Goal: Information Seeking & Learning: Learn about a topic

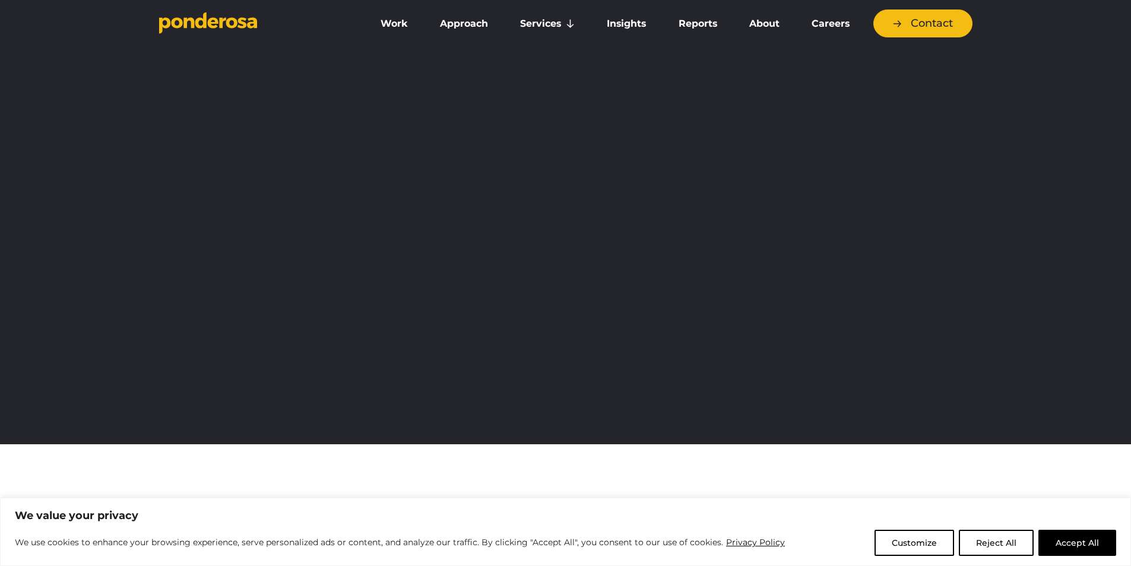
click at [770, 27] on link "About" at bounding box center [765, 23] width 58 height 25
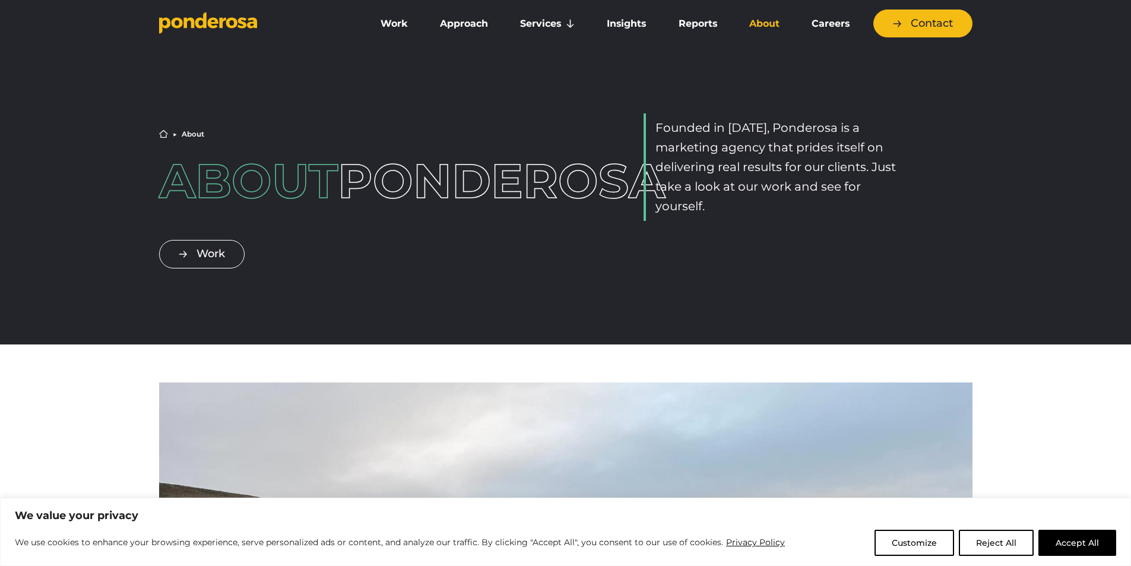
click at [810, 151] on p "Founded in 2010, Ponderosa is a marketing agency that prides itself on deliveri…" at bounding box center [779, 167] width 248 height 98
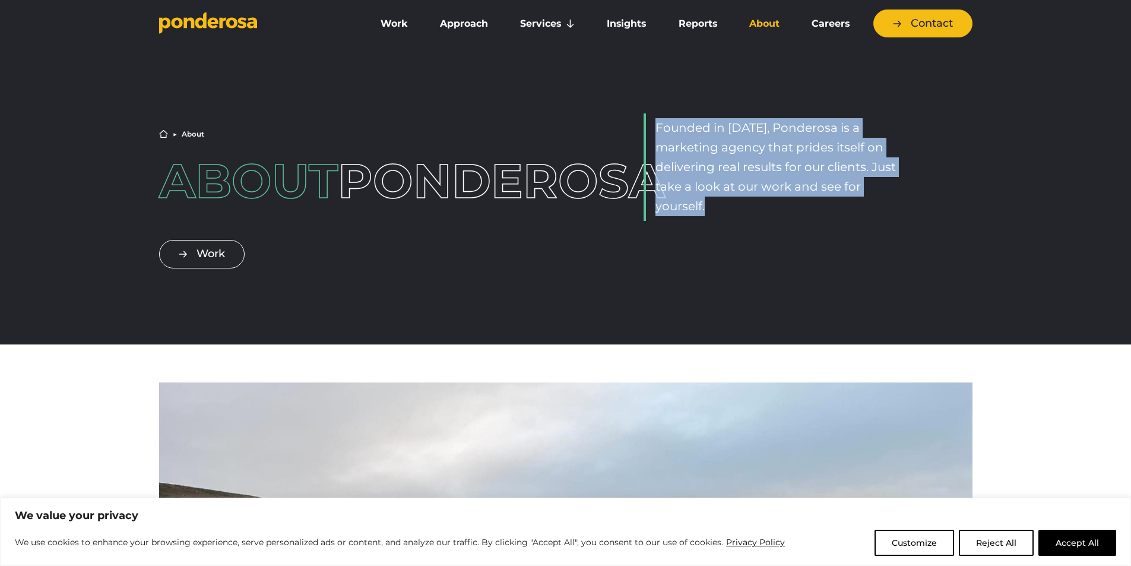
click at [810, 151] on p "Founded in 2010, Ponderosa is a marketing agency that prides itself on deliveri…" at bounding box center [779, 167] width 248 height 98
click at [817, 184] on p "Founded in 2010, Ponderosa is a marketing agency that prides itself on deliveri…" at bounding box center [779, 167] width 248 height 98
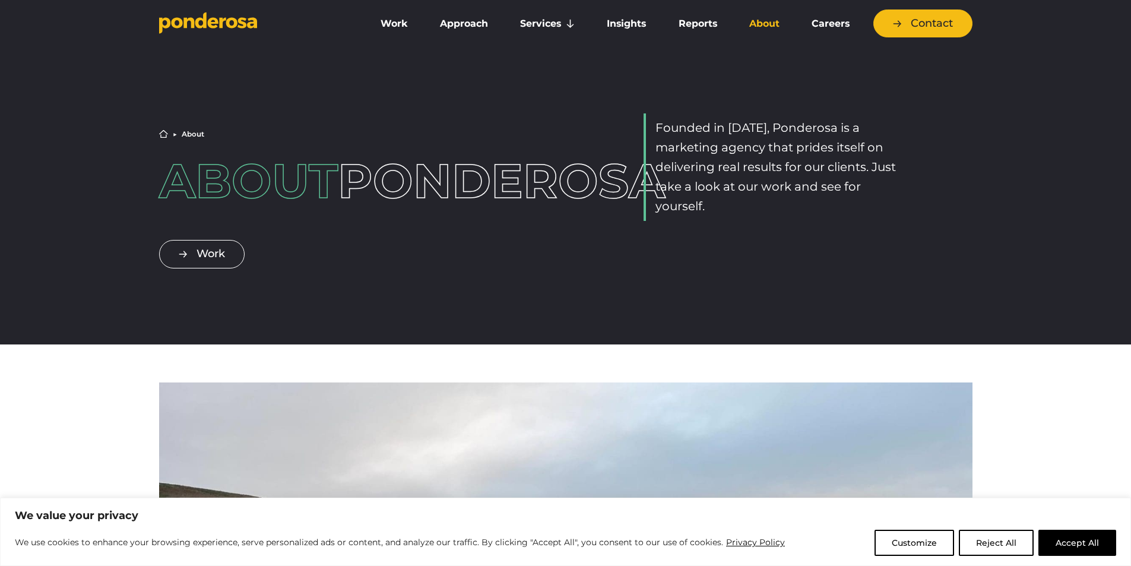
click at [847, 171] on p "Founded in 2010, Ponderosa is a marketing agency that prides itself on deliveri…" at bounding box center [779, 167] width 248 height 98
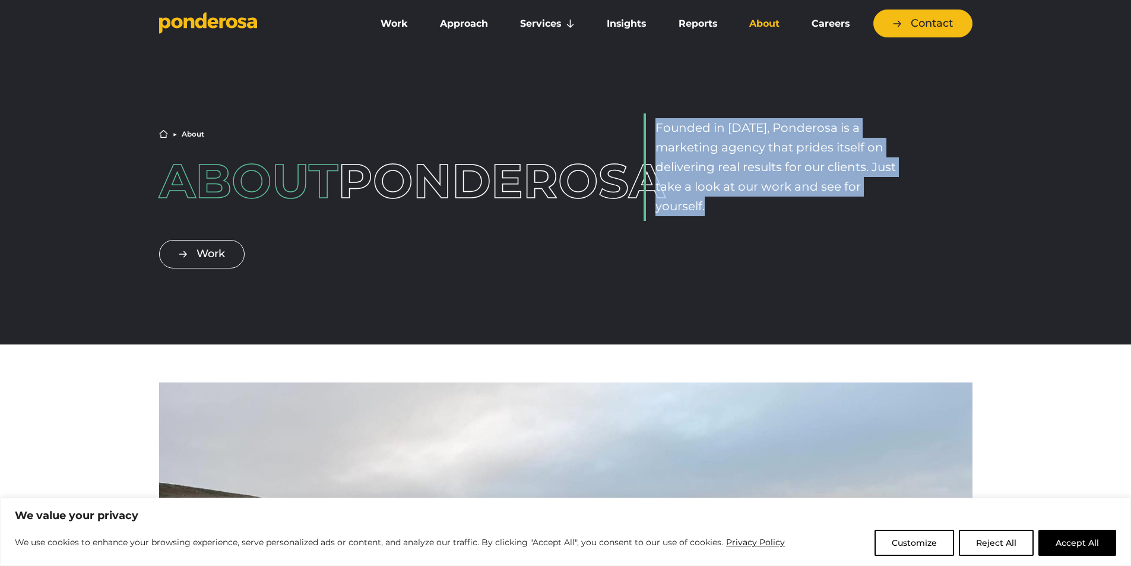
click at [847, 171] on p "Founded in 2010, Ponderosa is a marketing agency that prides itself on deliveri…" at bounding box center [779, 167] width 248 height 98
click at [847, 190] on p "Founded in 2010, Ponderosa is a marketing agency that prides itself on deliveri…" at bounding box center [779, 167] width 248 height 98
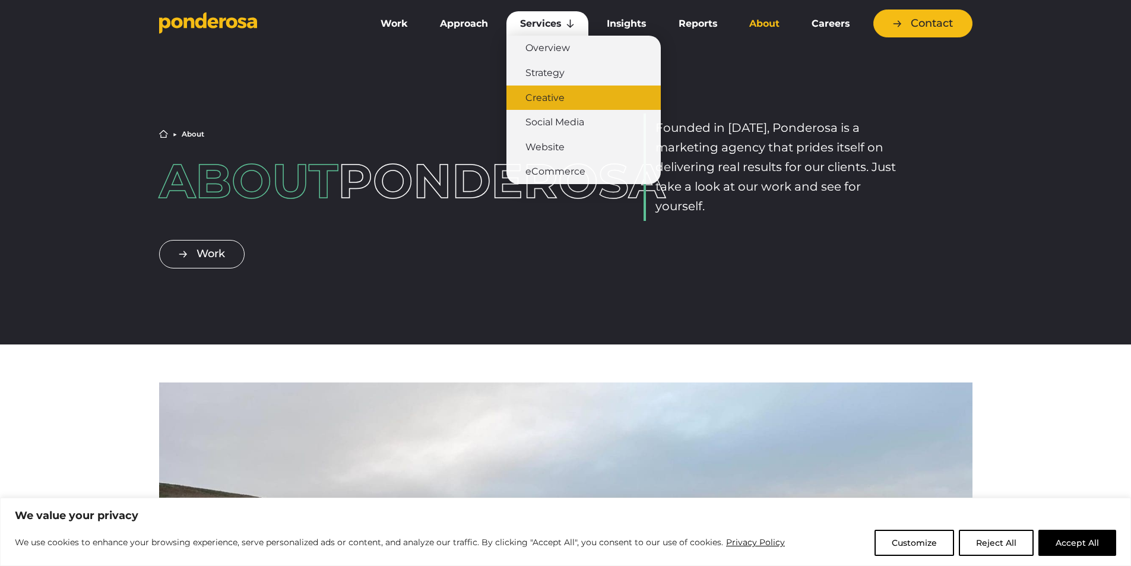
click at [557, 99] on link "Creative" at bounding box center [583, 97] width 154 height 25
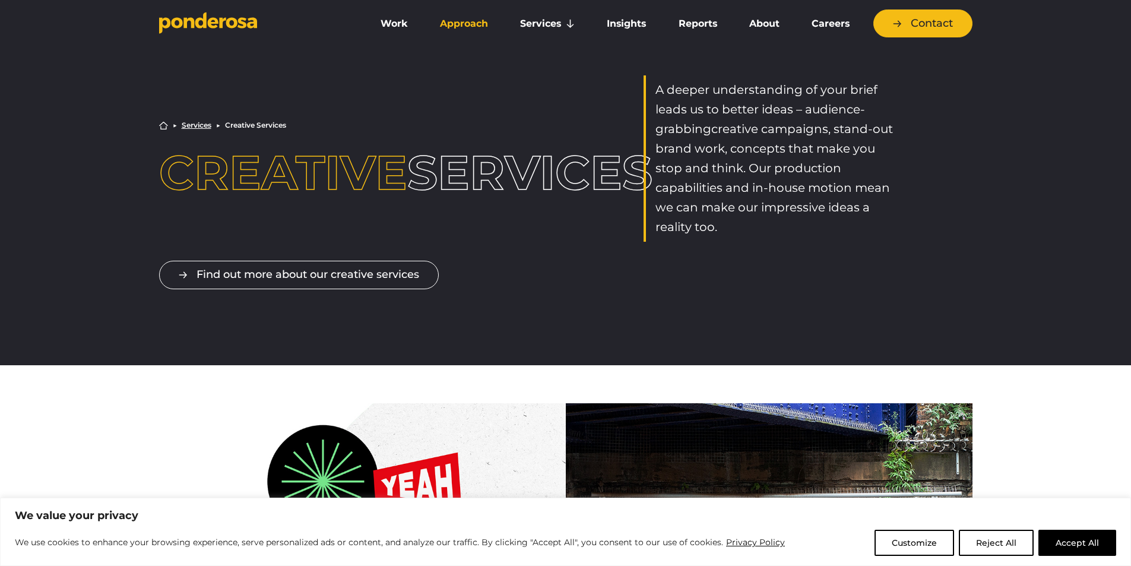
click at [473, 24] on link "Approach" at bounding box center [463, 23] width 75 height 25
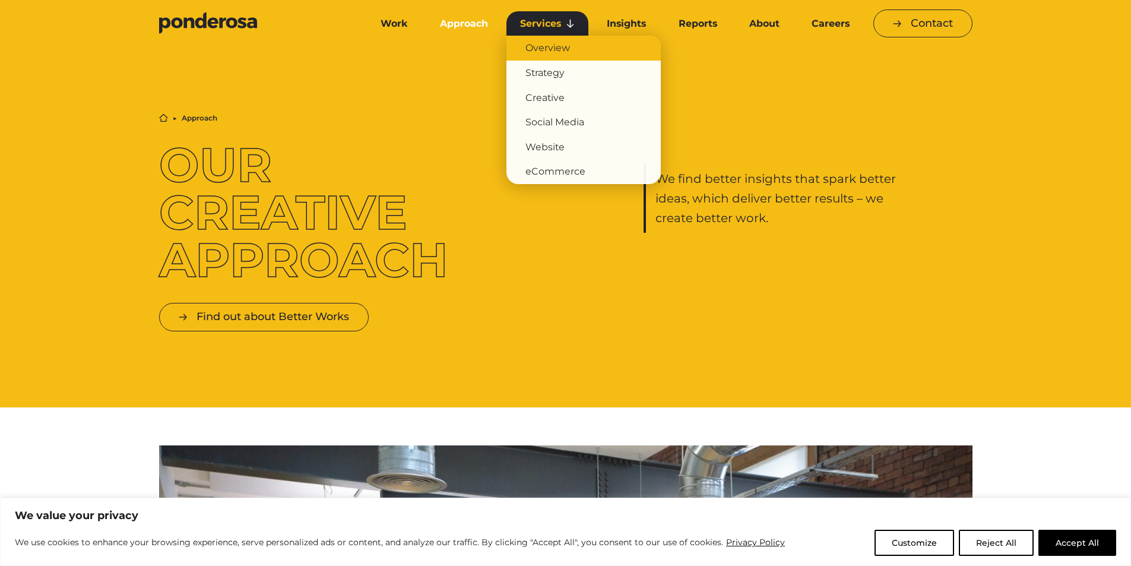
click at [560, 46] on link "Overview" at bounding box center [583, 48] width 154 height 25
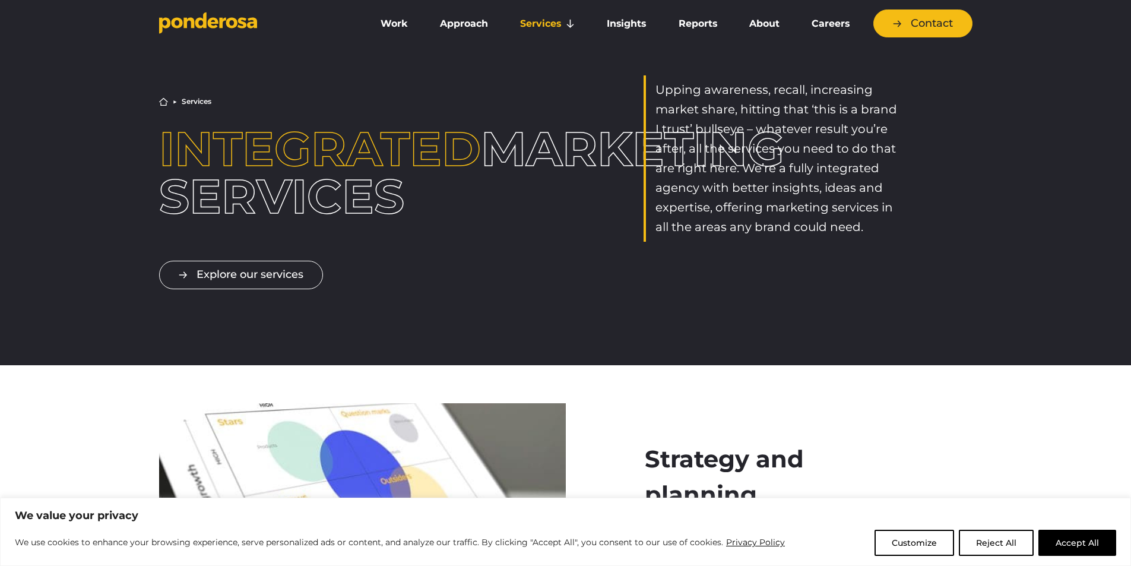
click at [789, 94] on p "Upping awareness, recall, increasing market share, hitting that ‘this is a bran…" at bounding box center [779, 158] width 248 height 157
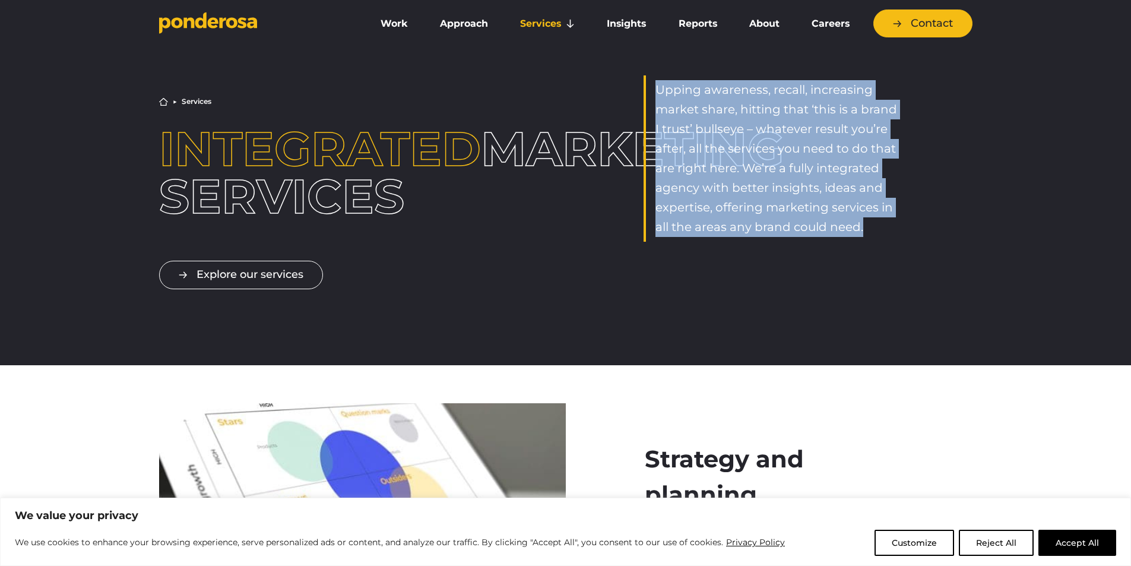
click at [789, 94] on p "Upping awareness, recall, increasing market share, hitting that ‘this is a bran…" at bounding box center [779, 158] width 248 height 157
click at [790, 129] on p "Upping awareness, recall, increasing market share, hitting that ‘this is a bran…" at bounding box center [779, 158] width 248 height 157
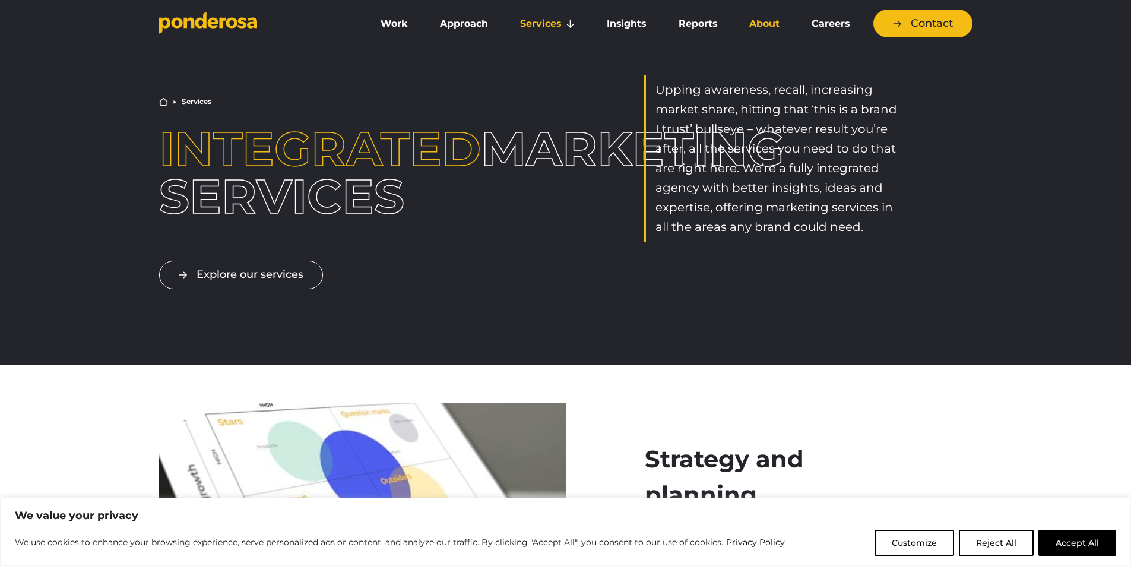
click at [772, 24] on link "About" at bounding box center [765, 23] width 58 height 25
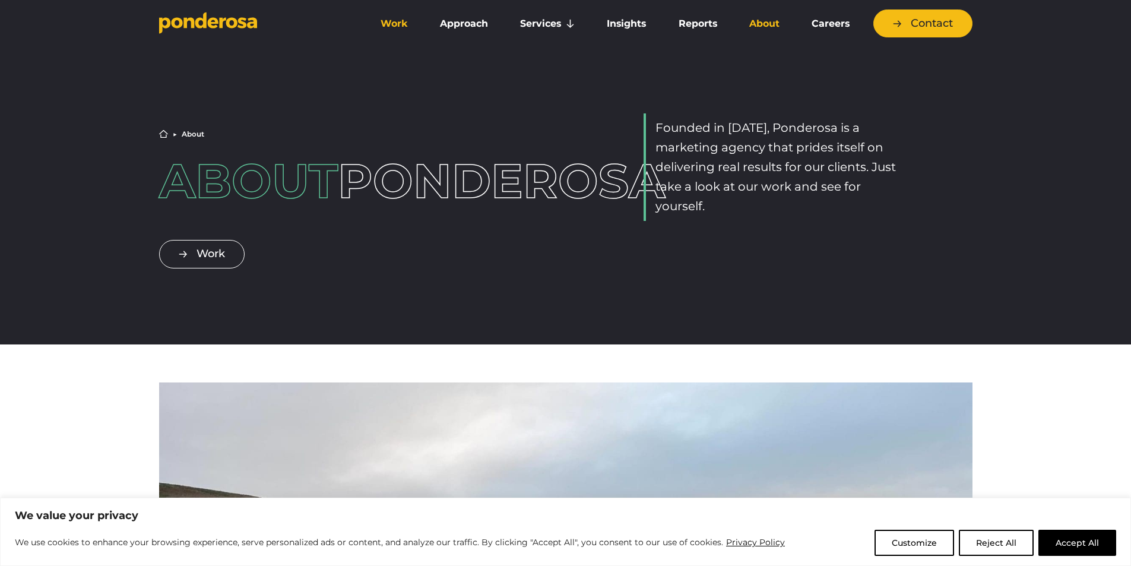
click at [390, 26] on link "Work" at bounding box center [394, 23] width 55 height 25
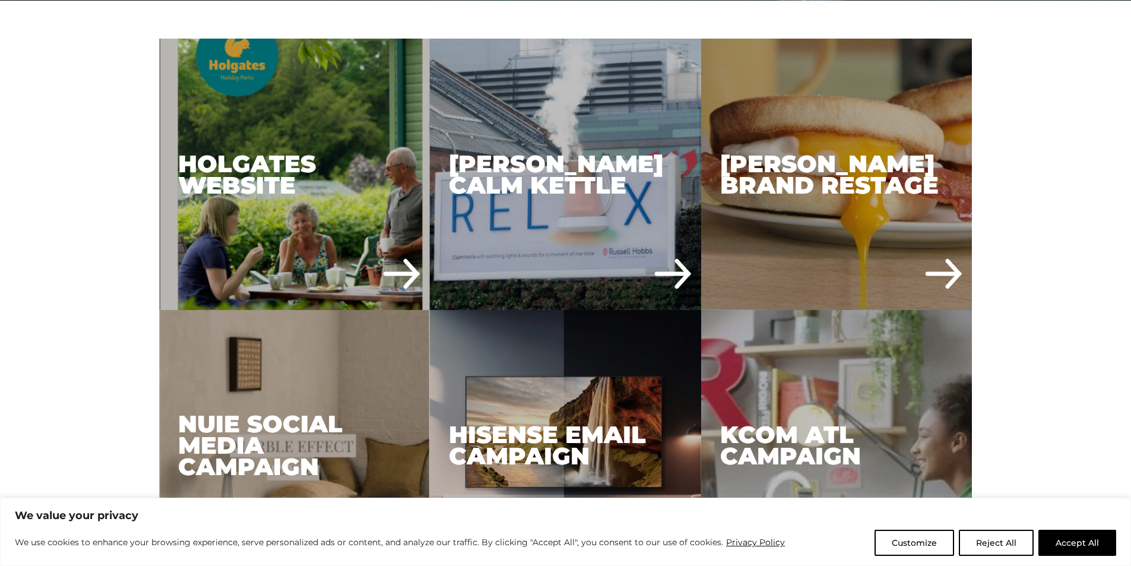
scroll to position [653, 0]
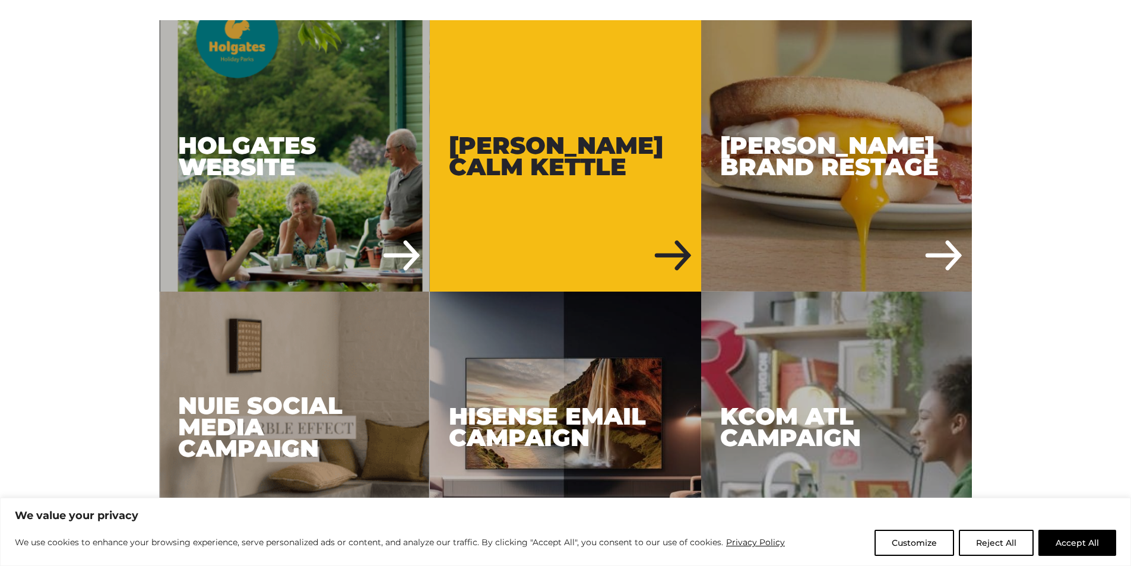
click at [639, 192] on div "Russell Hobbs Calm Kettle" at bounding box center [565, 155] width 271 height 271
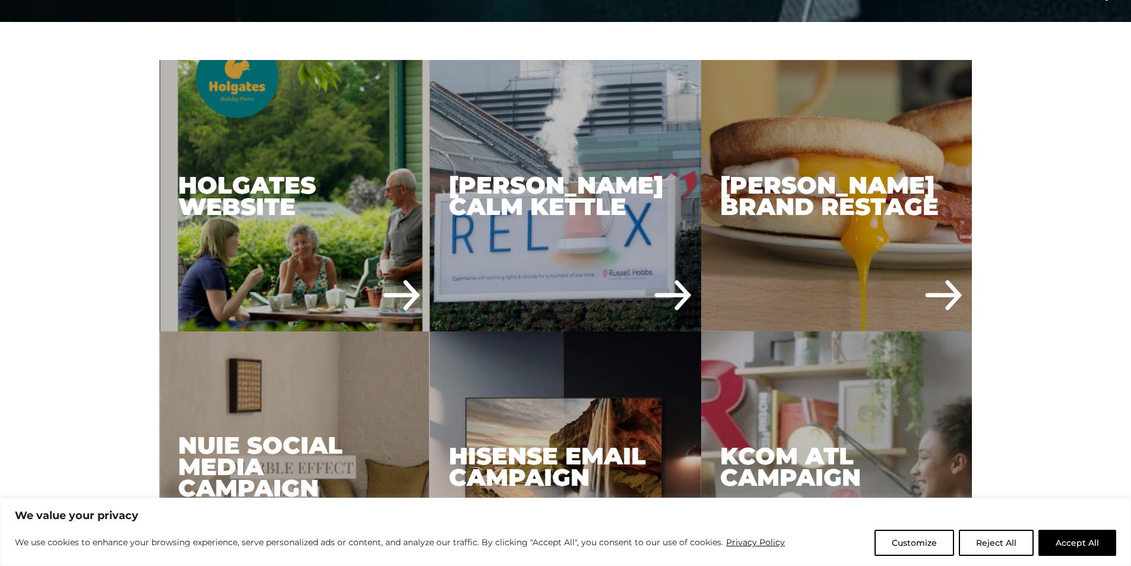
scroll to position [594, 0]
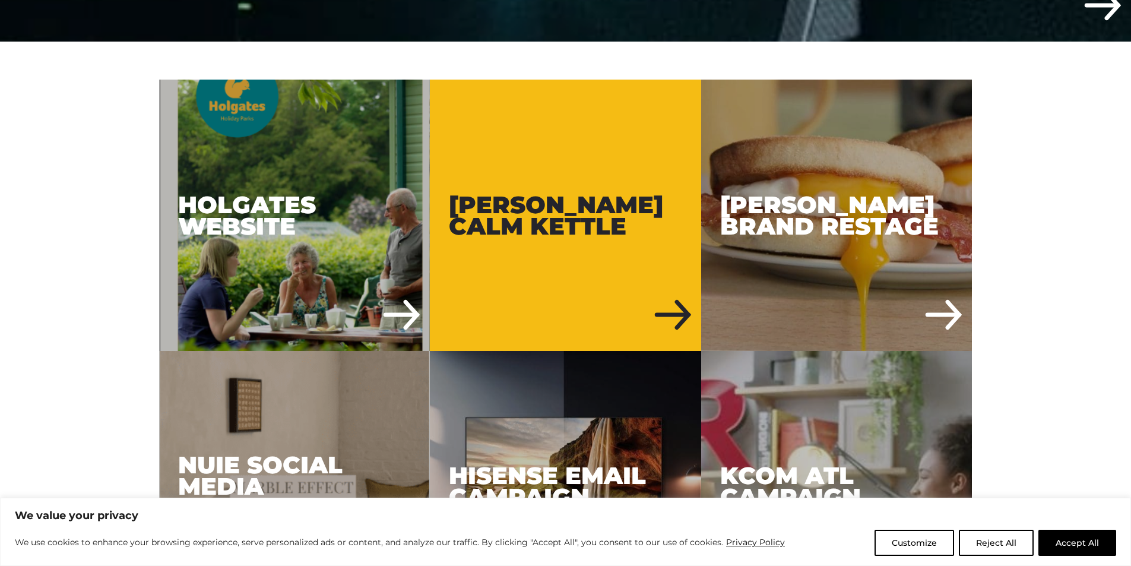
click at [552, 240] on div "[PERSON_NAME] Calm Kettle" at bounding box center [565, 215] width 271 height 271
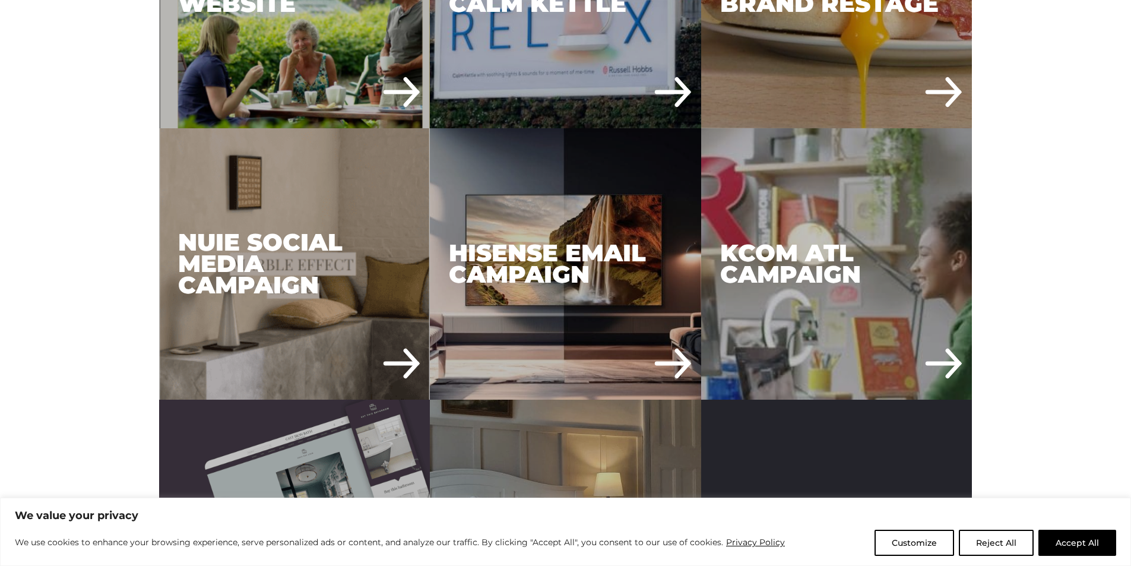
scroll to position [950, 0]
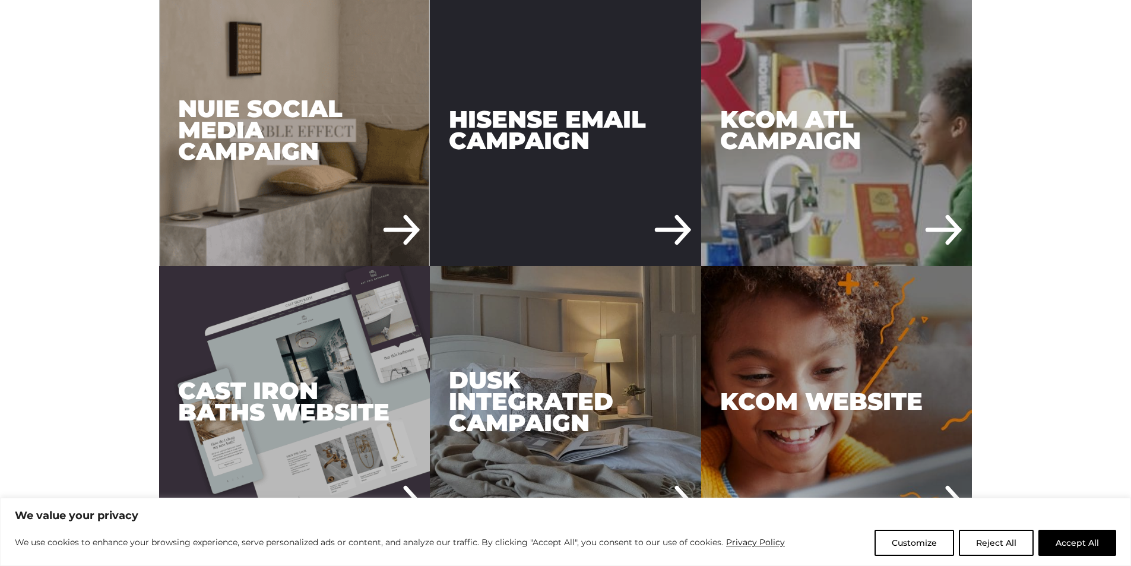
click at [582, 135] on div "Hisense Email Campaign" at bounding box center [565, 130] width 271 height 271
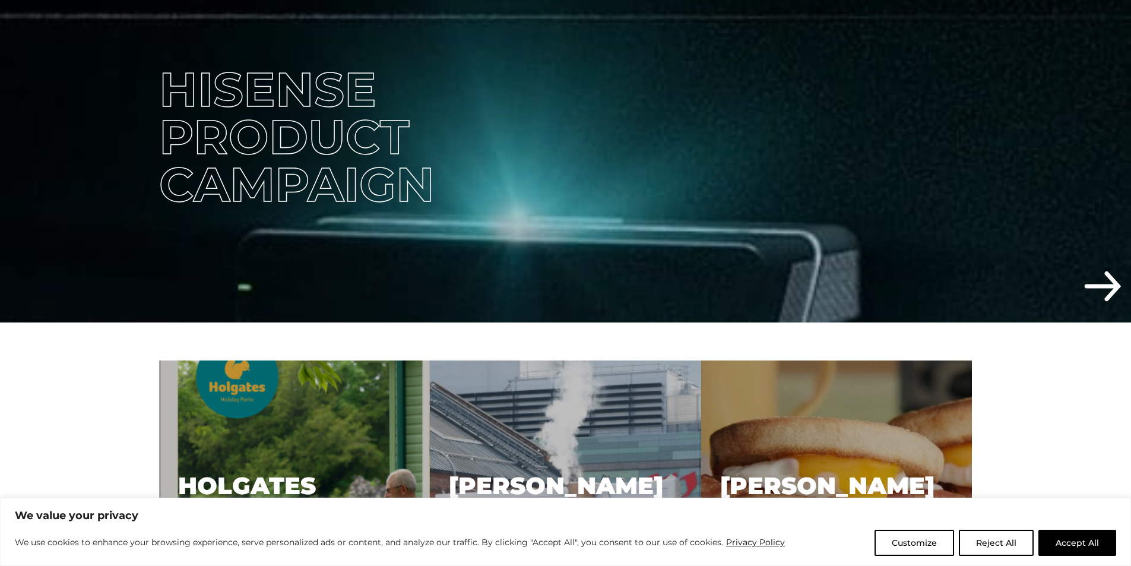
scroll to position [0, 0]
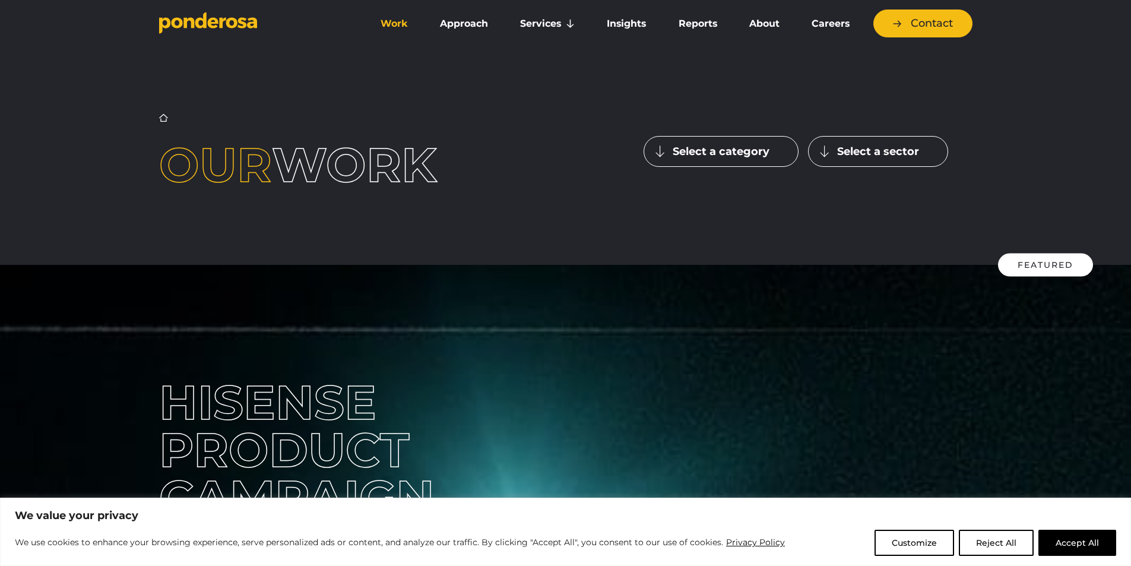
click at [750, 144] on button "Select a category" at bounding box center [721, 151] width 155 height 31
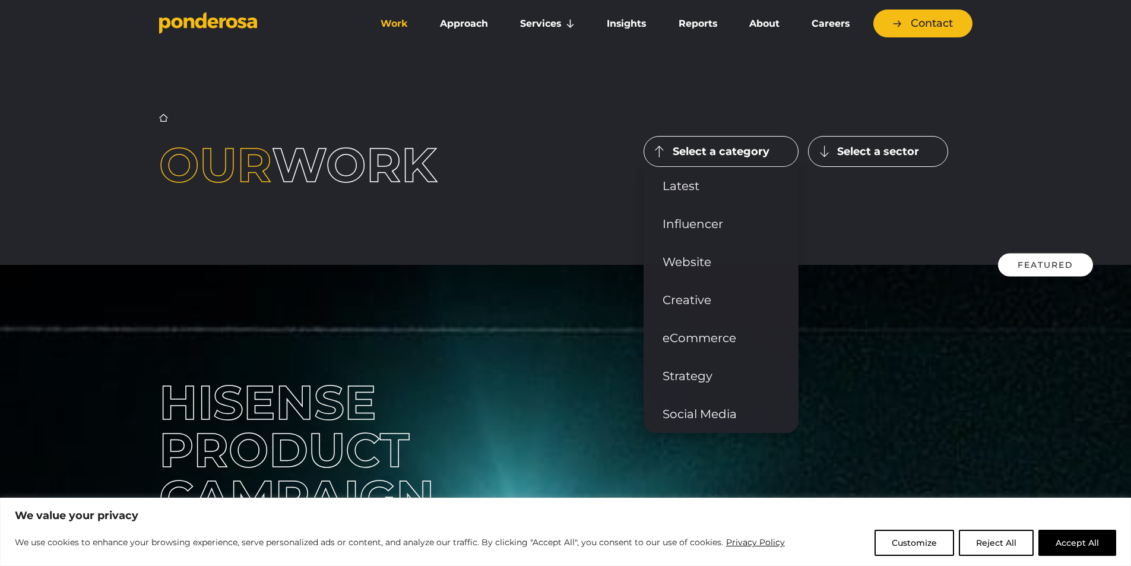
click at [848, 140] on button "Select a sector" at bounding box center [878, 151] width 140 height 31
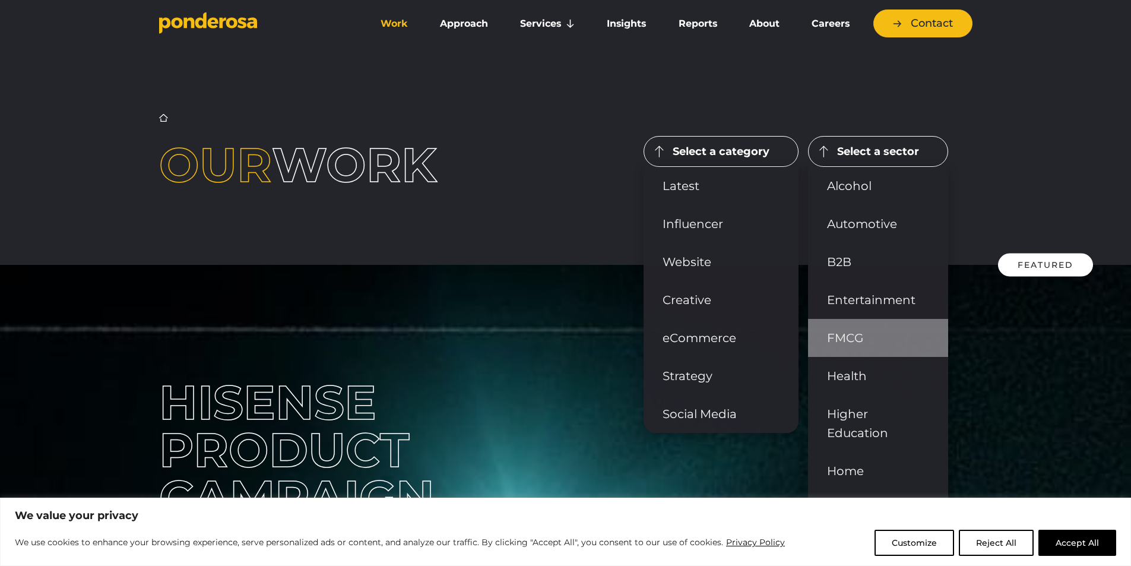
click at [907, 343] on link "FMCG" at bounding box center [878, 338] width 140 height 38
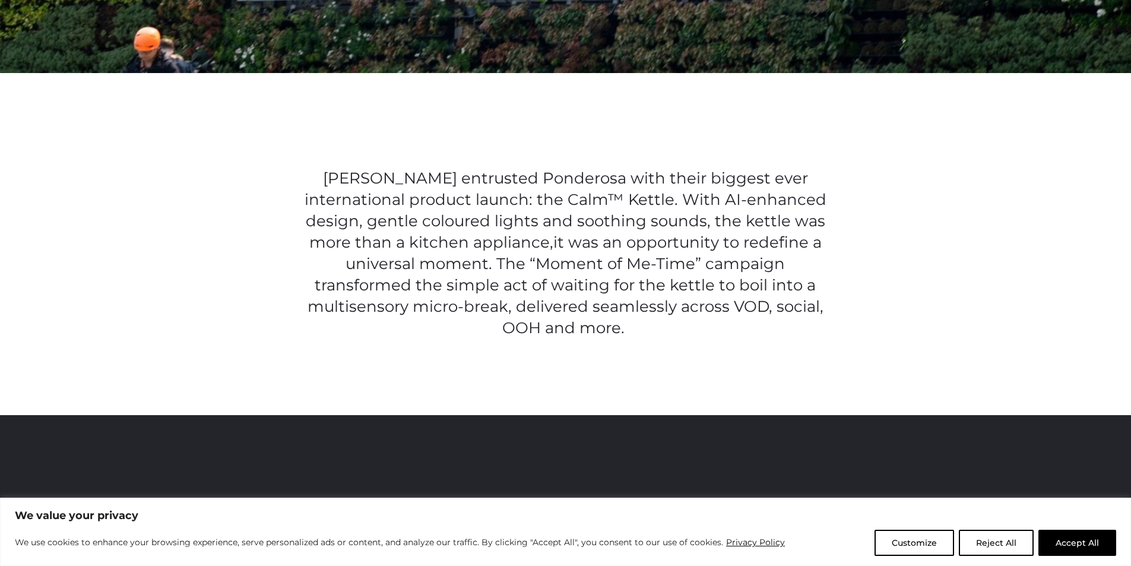
scroll to position [831, 0]
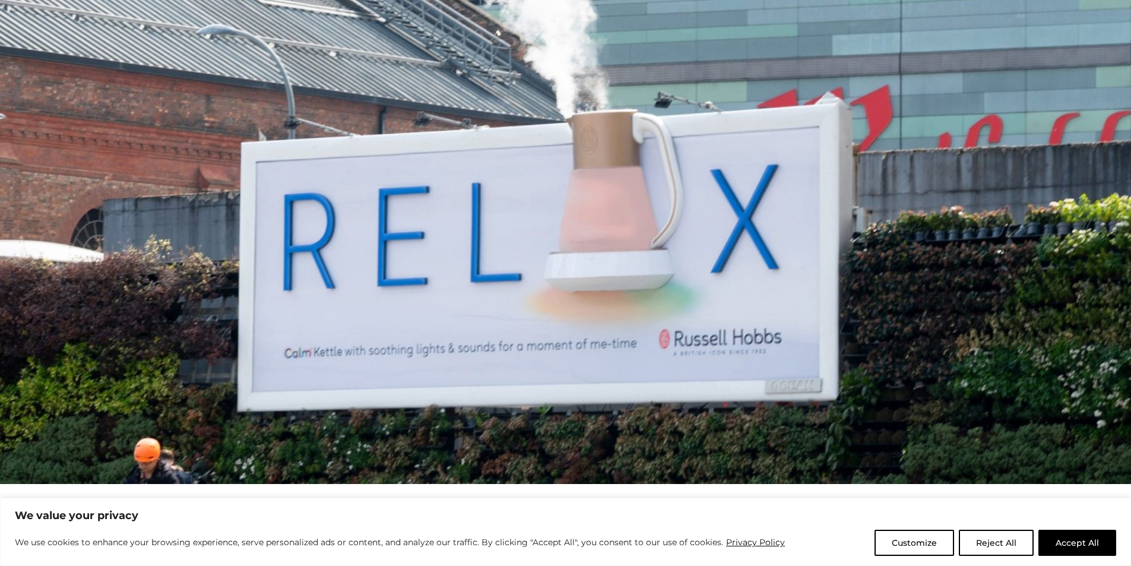
scroll to position [423, 0]
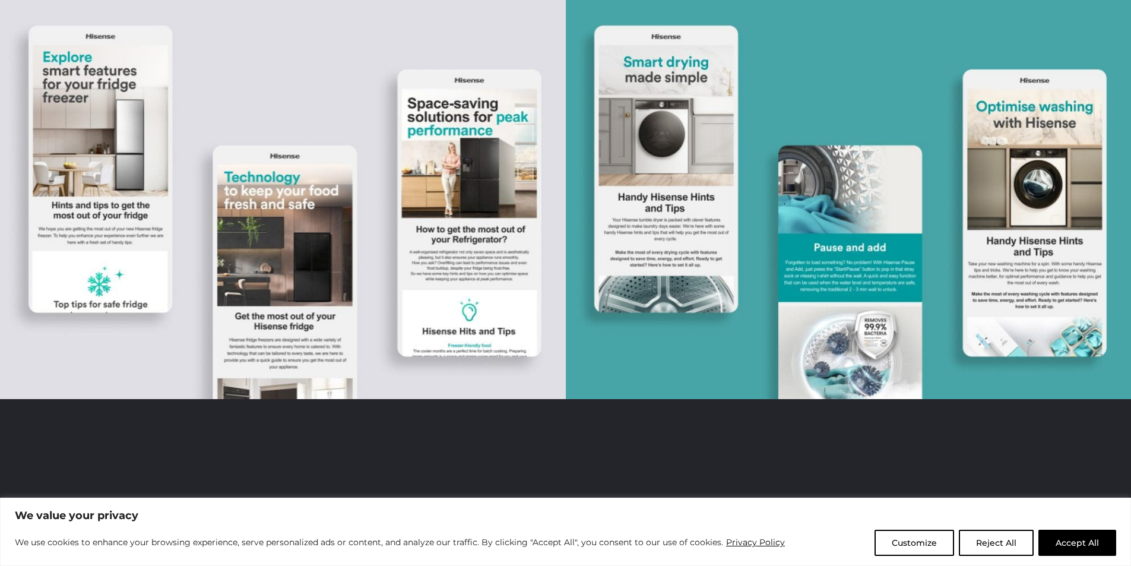
scroll to position [1781, 0]
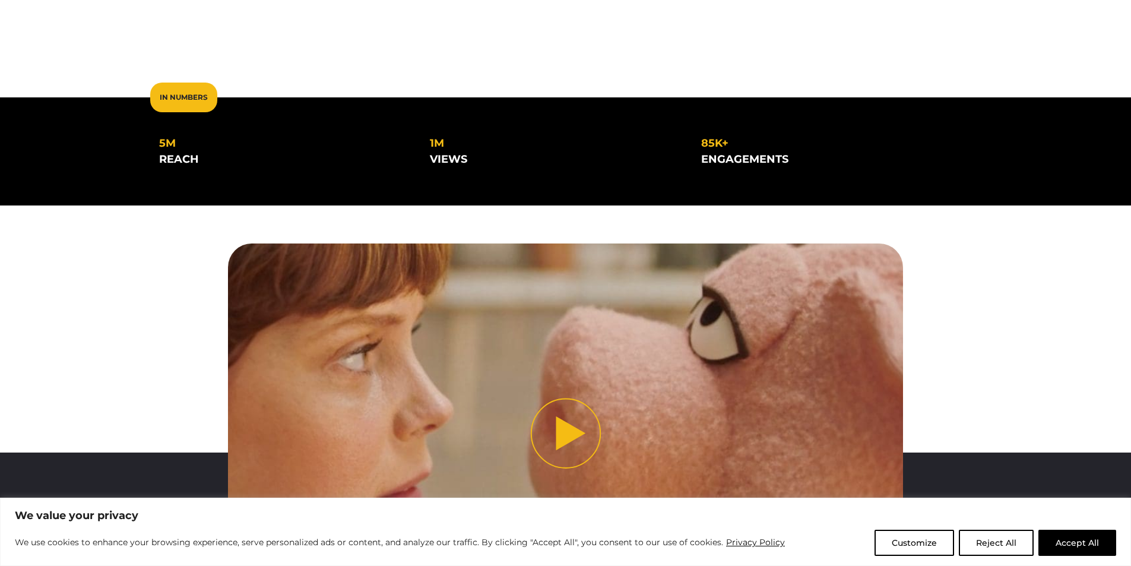
scroll to position [557, 0]
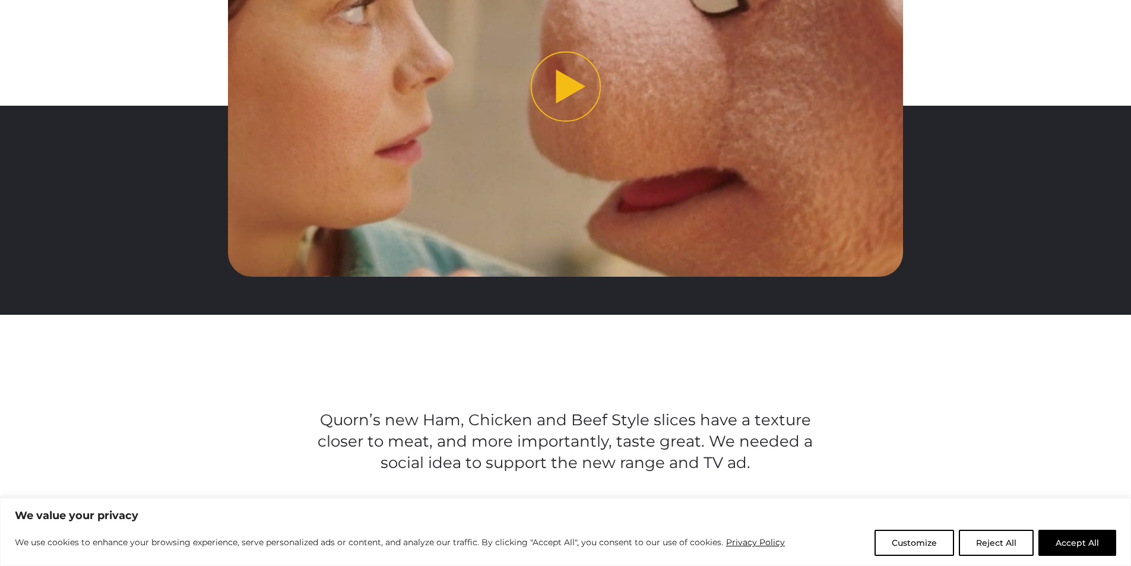
click at [543, 70] on button "Play video" at bounding box center [565, 86] width 675 height 379
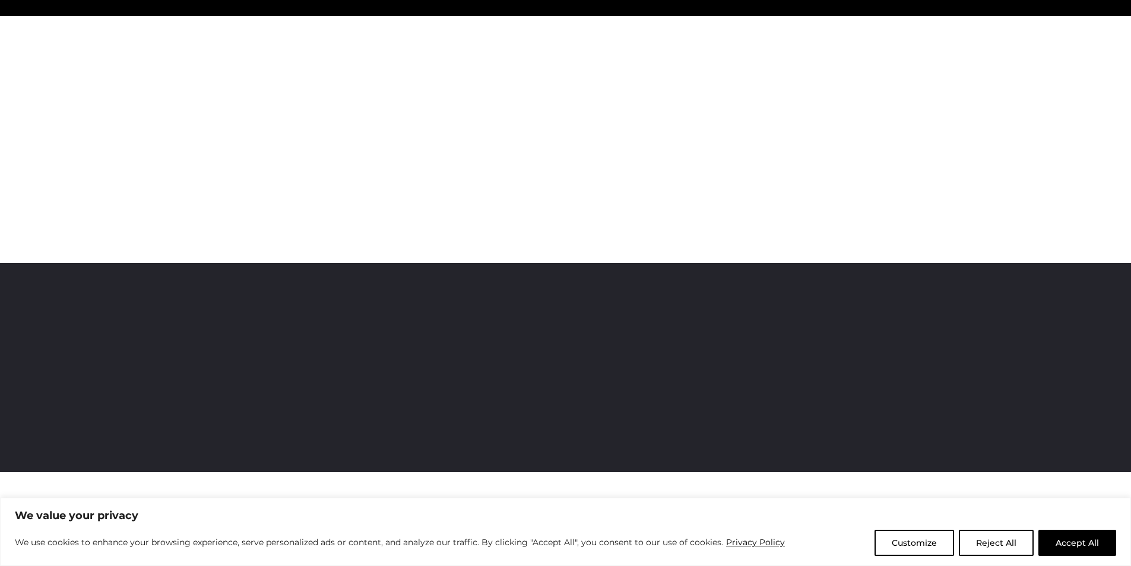
scroll to position [379, 0]
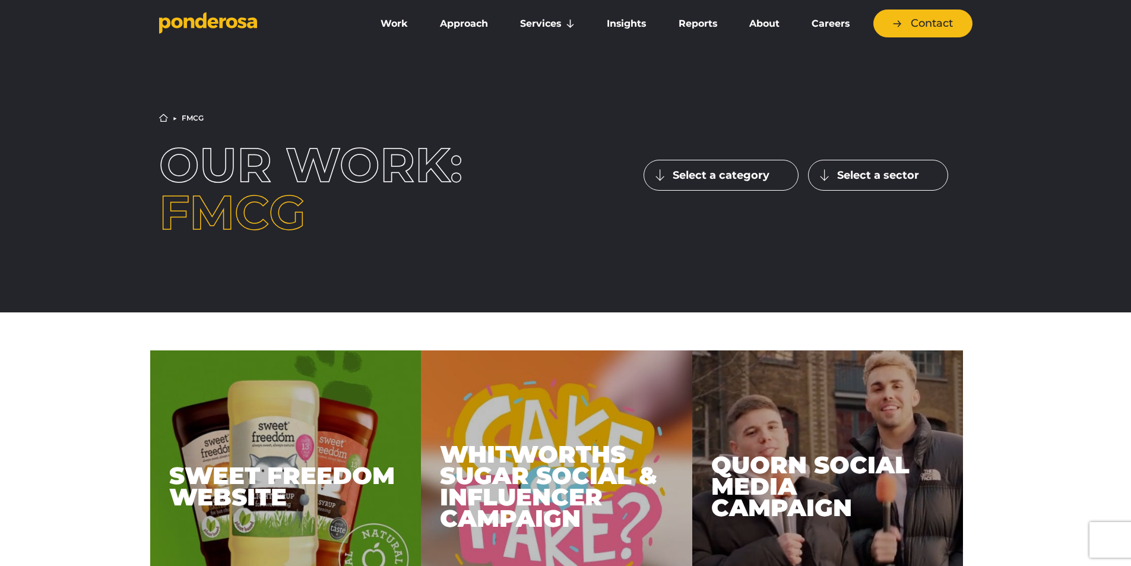
click at [908, 175] on button "Select a sector" at bounding box center [878, 175] width 140 height 31
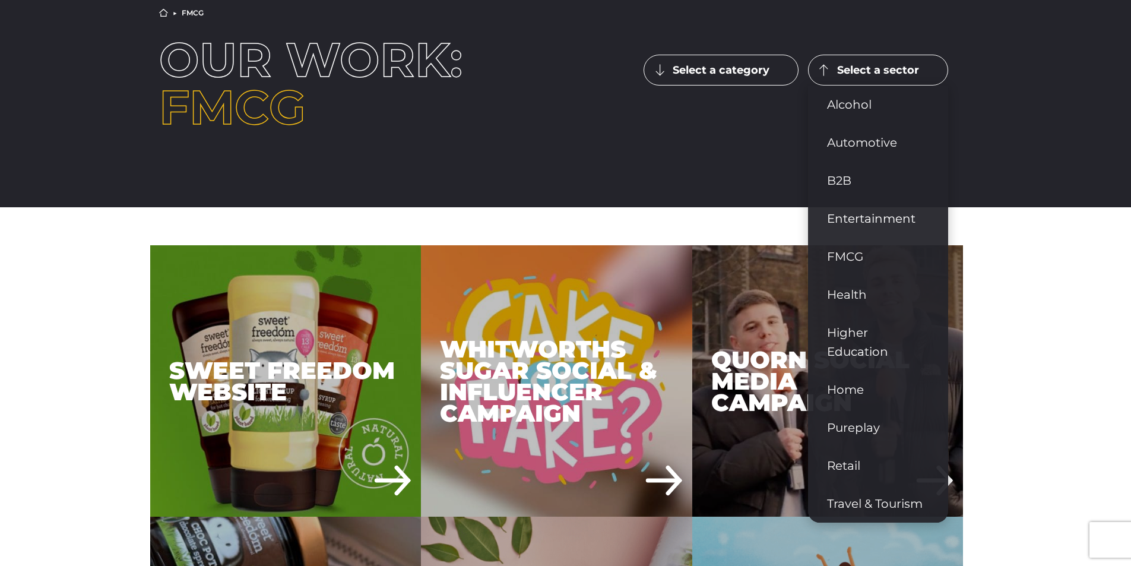
scroll to position [178, 0]
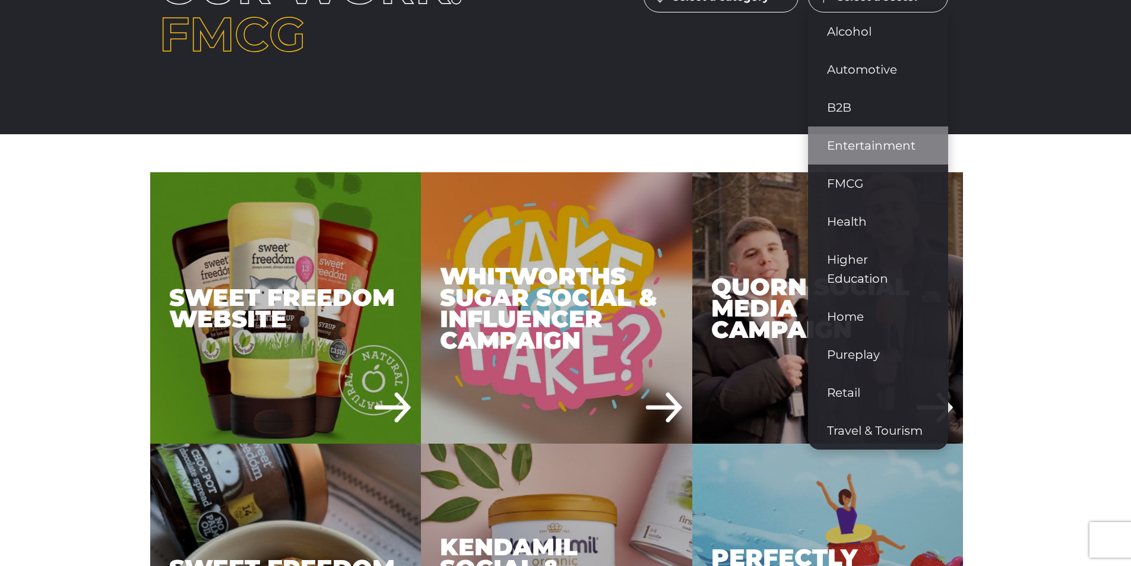
click at [869, 144] on link "Entertainment" at bounding box center [878, 145] width 140 height 38
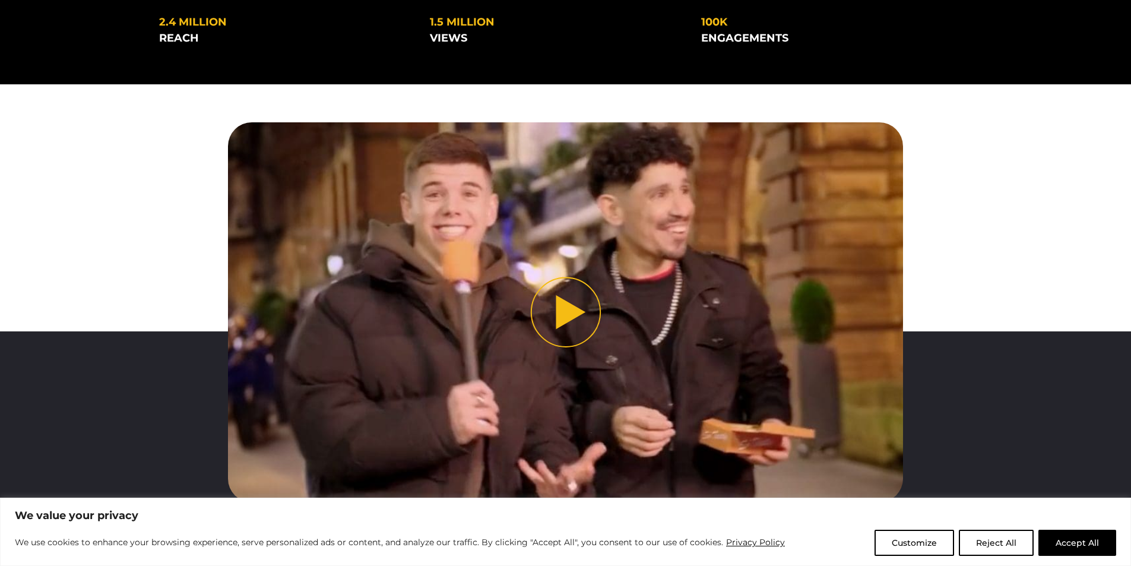
scroll to position [416, 0]
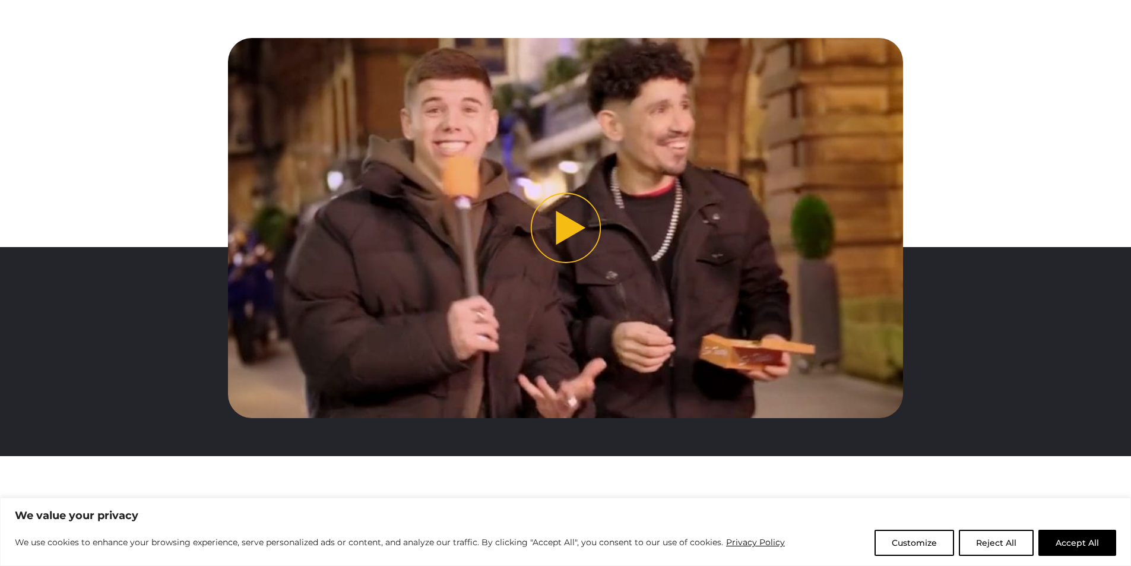
click at [576, 213] on button "Play video" at bounding box center [565, 227] width 675 height 379
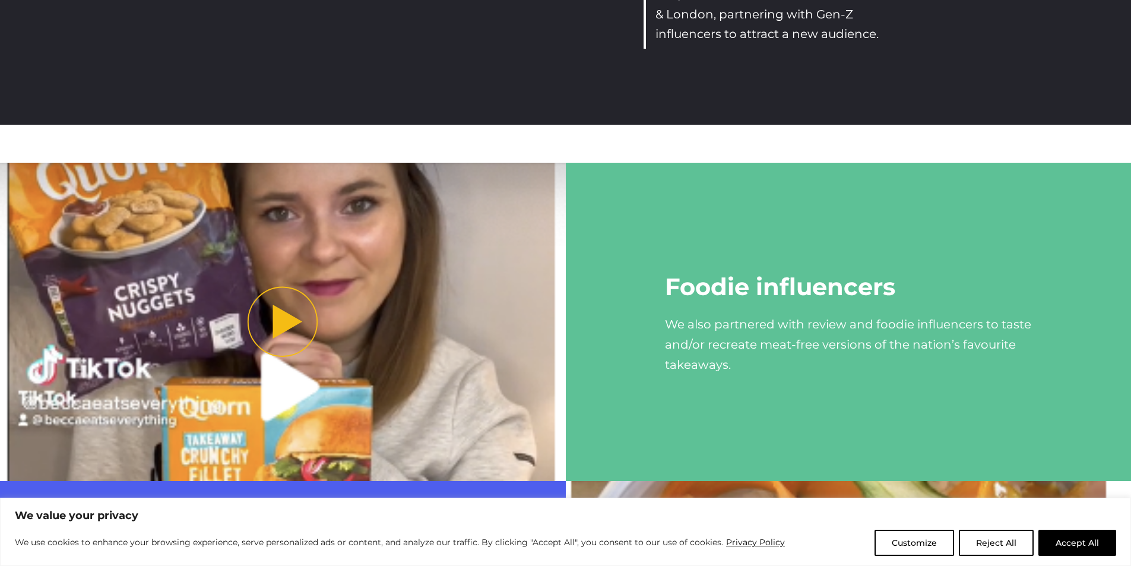
scroll to position [2154, 0]
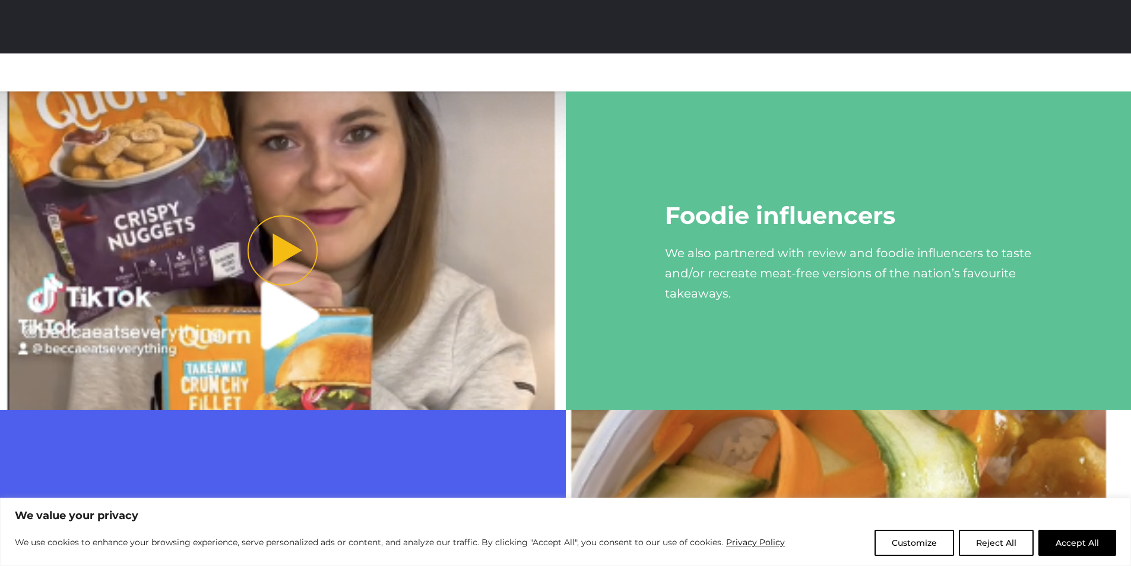
click at [210, 232] on img "Play video" at bounding box center [283, 250] width 566 height 318
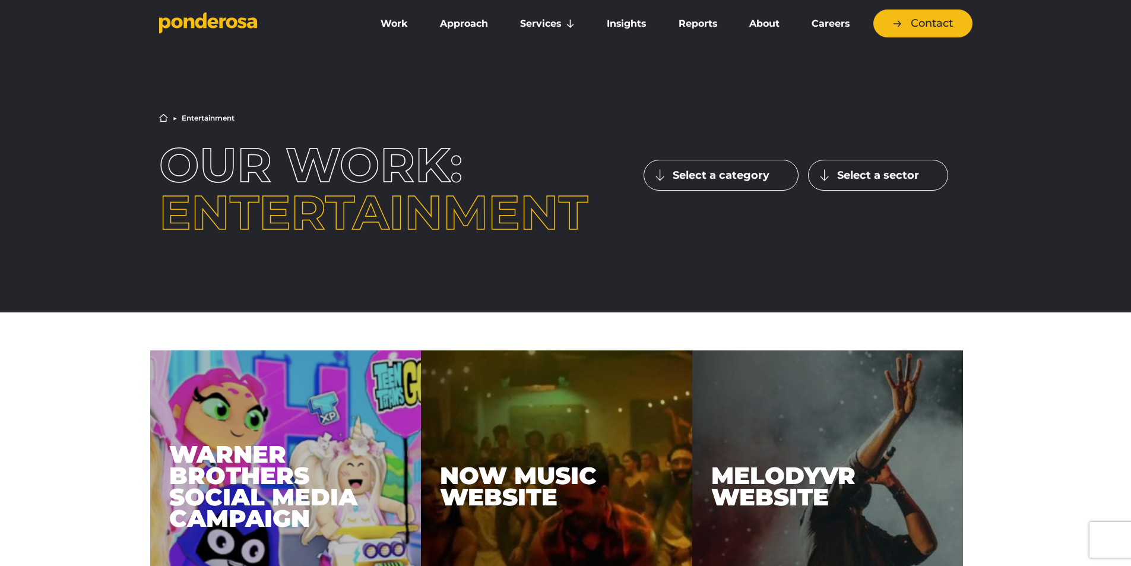
click at [917, 178] on button "Select a sector" at bounding box center [878, 175] width 140 height 31
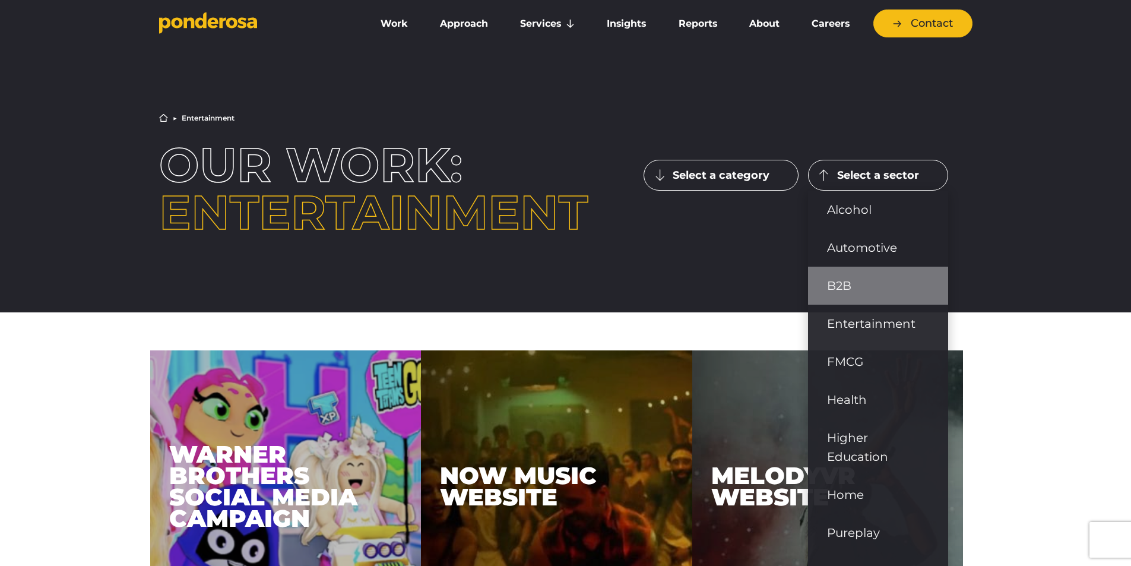
click at [883, 294] on link "B2B" at bounding box center [878, 286] width 140 height 38
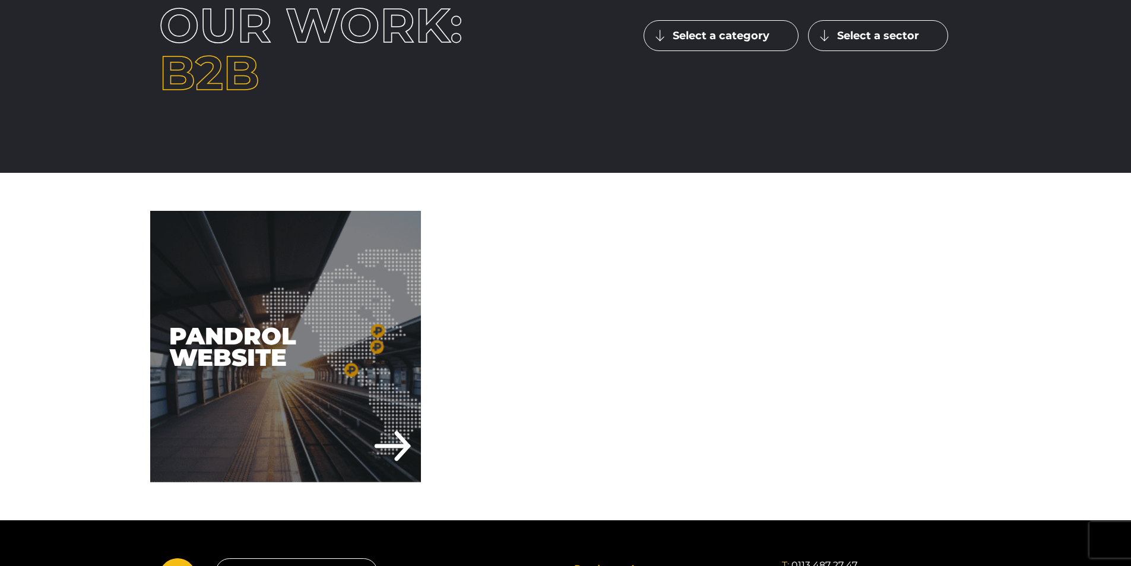
scroll to position [119, 0]
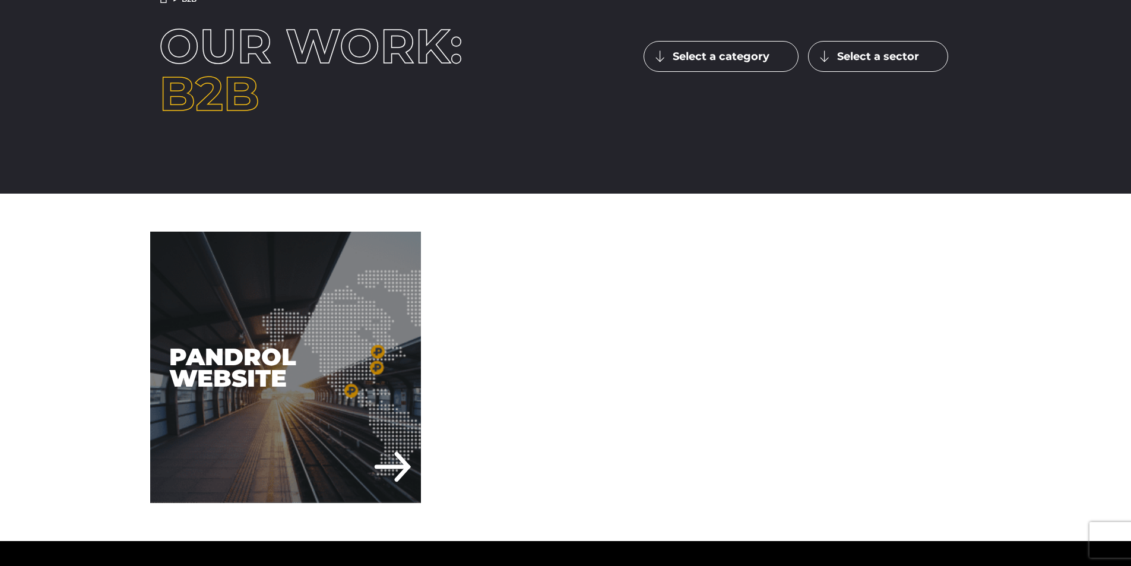
click at [885, 42] on button "Select a sector" at bounding box center [878, 56] width 140 height 31
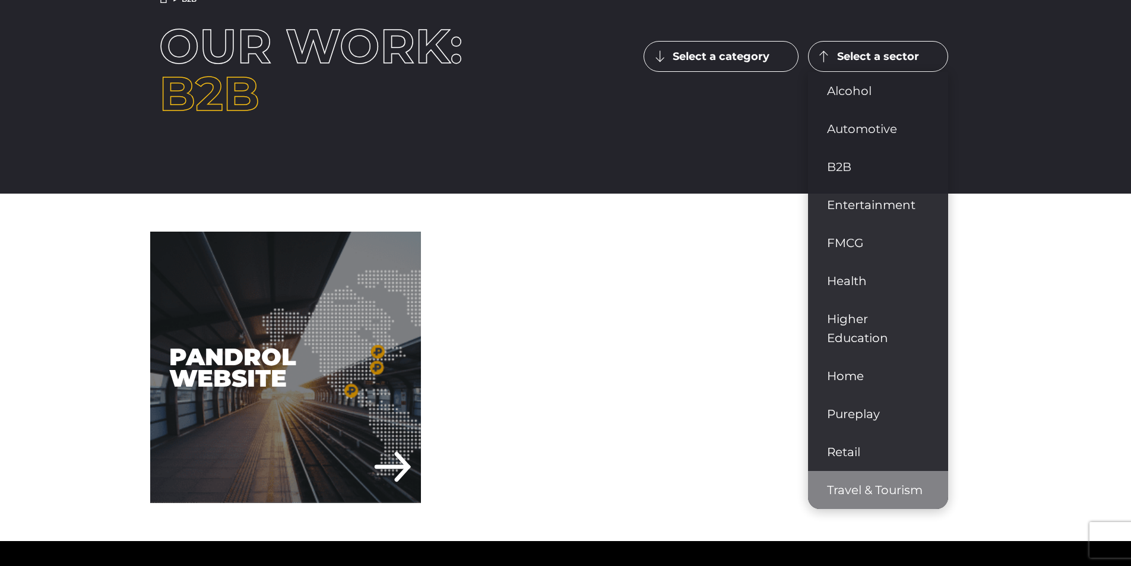
click at [861, 476] on link "Travel & Tourism" at bounding box center [878, 490] width 140 height 38
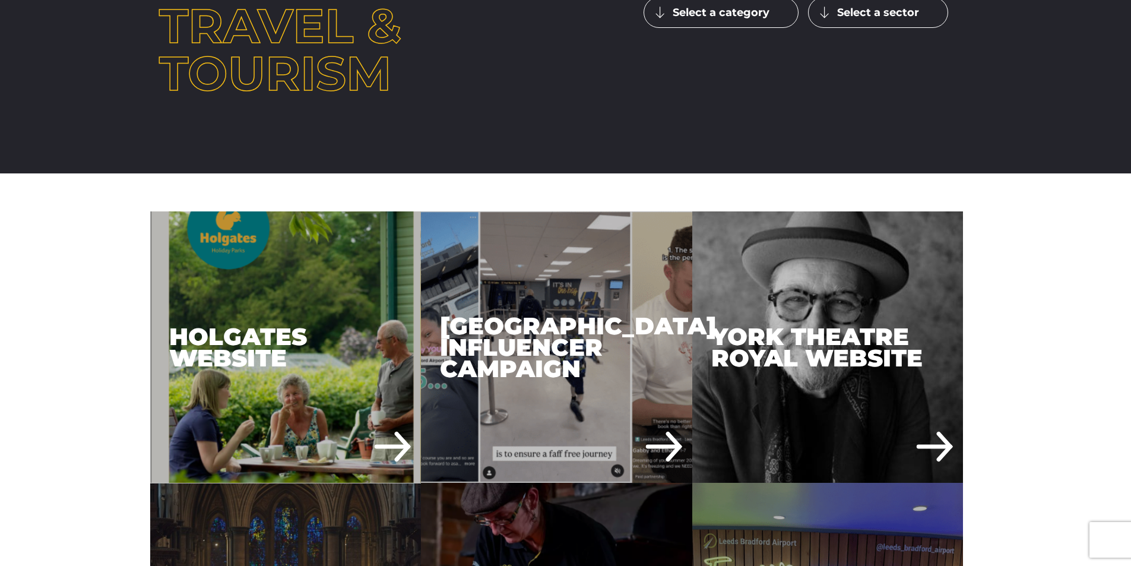
scroll to position [119, 0]
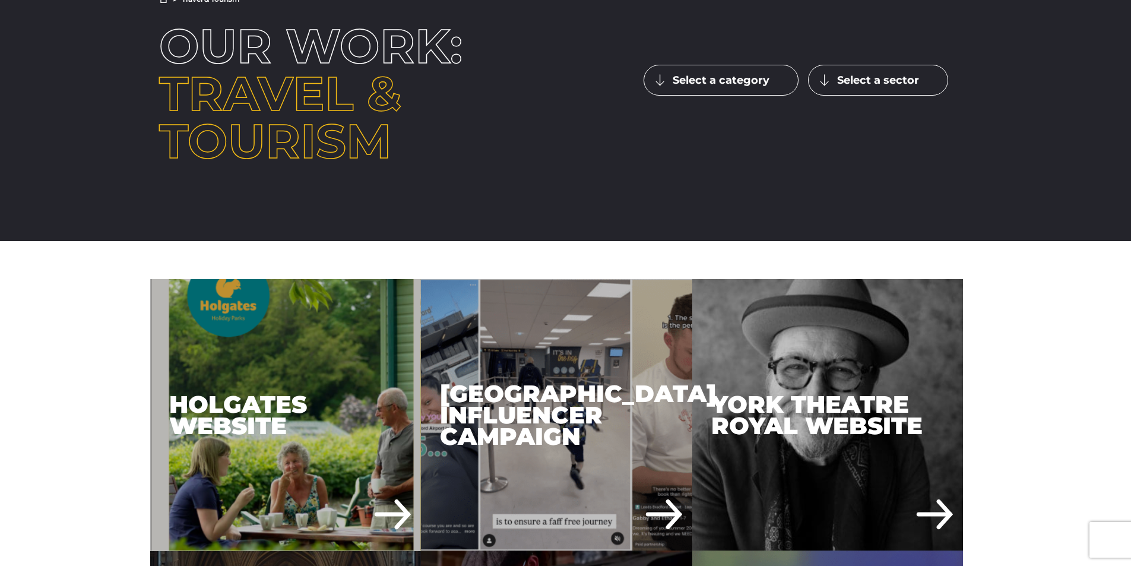
click at [866, 90] on button "Select a sector" at bounding box center [878, 80] width 140 height 31
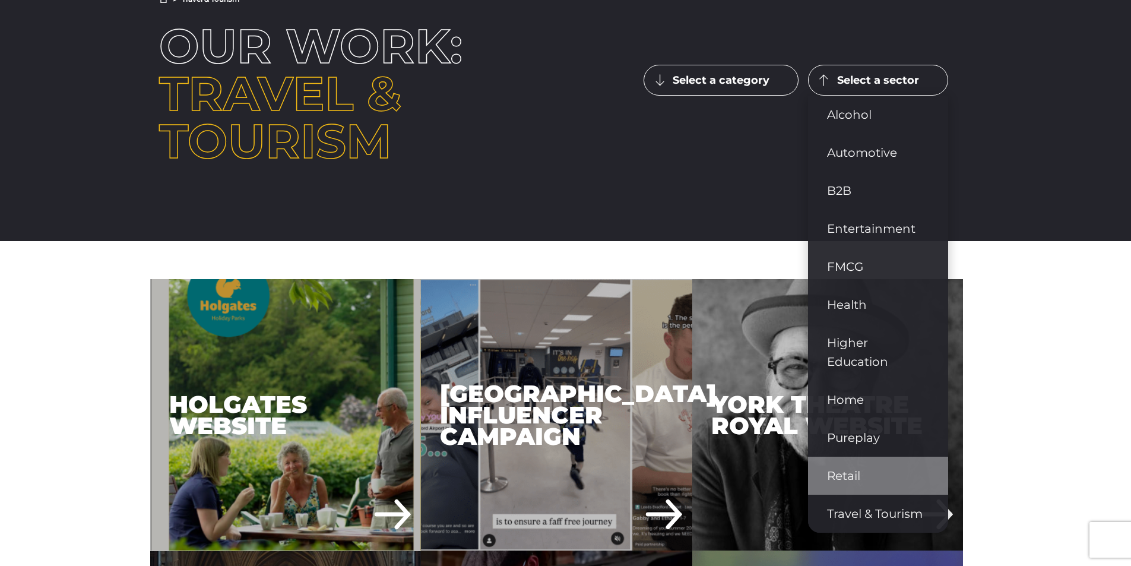
click at [884, 467] on link "Retail" at bounding box center [878, 476] width 140 height 38
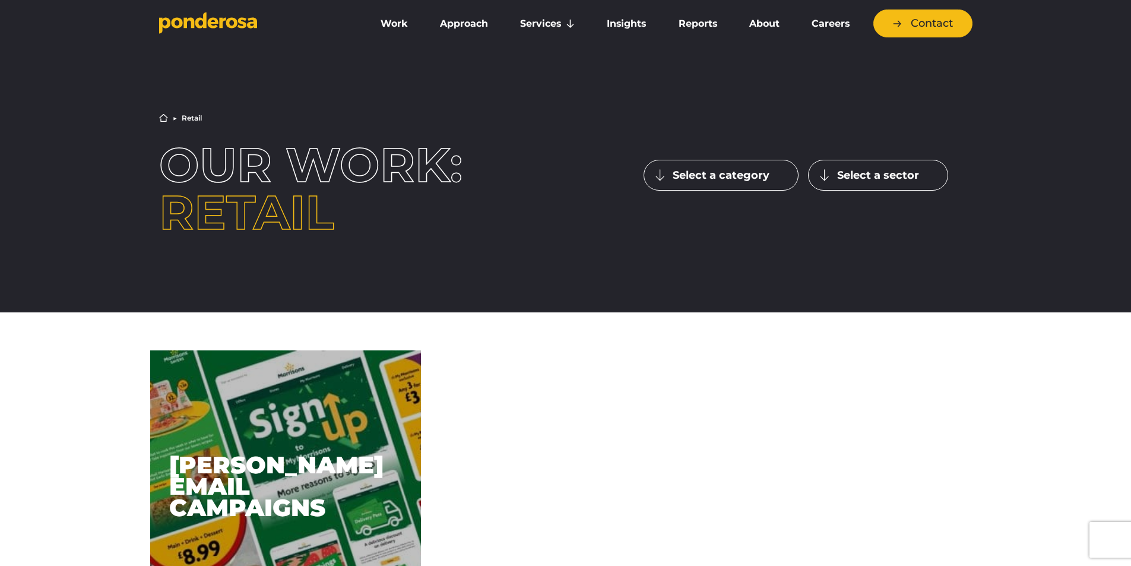
click at [891, 174] on button "Select a sector" at bounding box center [878, 175] width 140 height 31
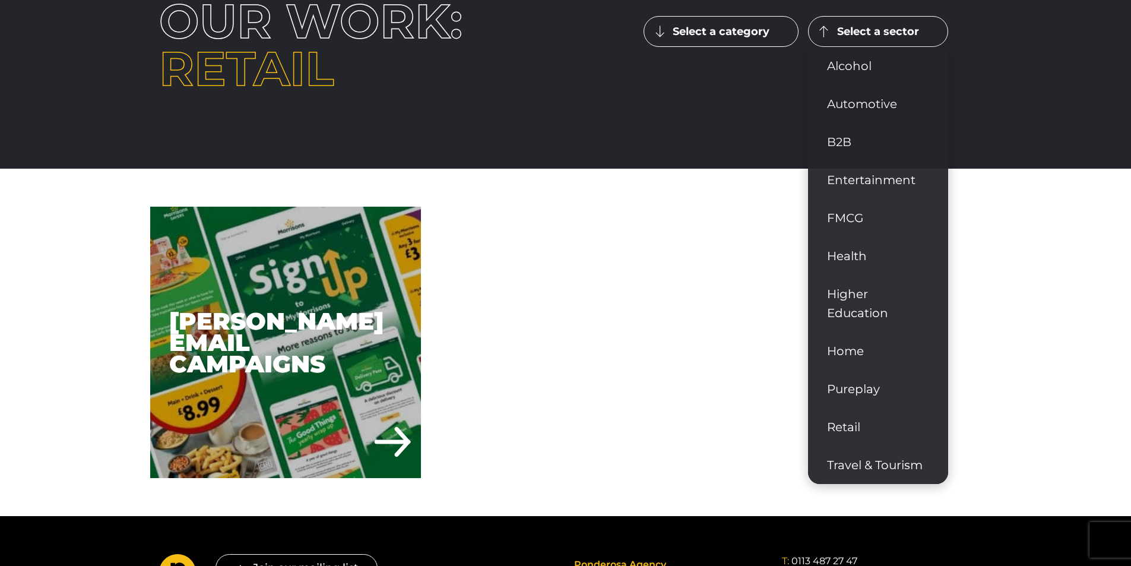
scroll to position [178, 0]
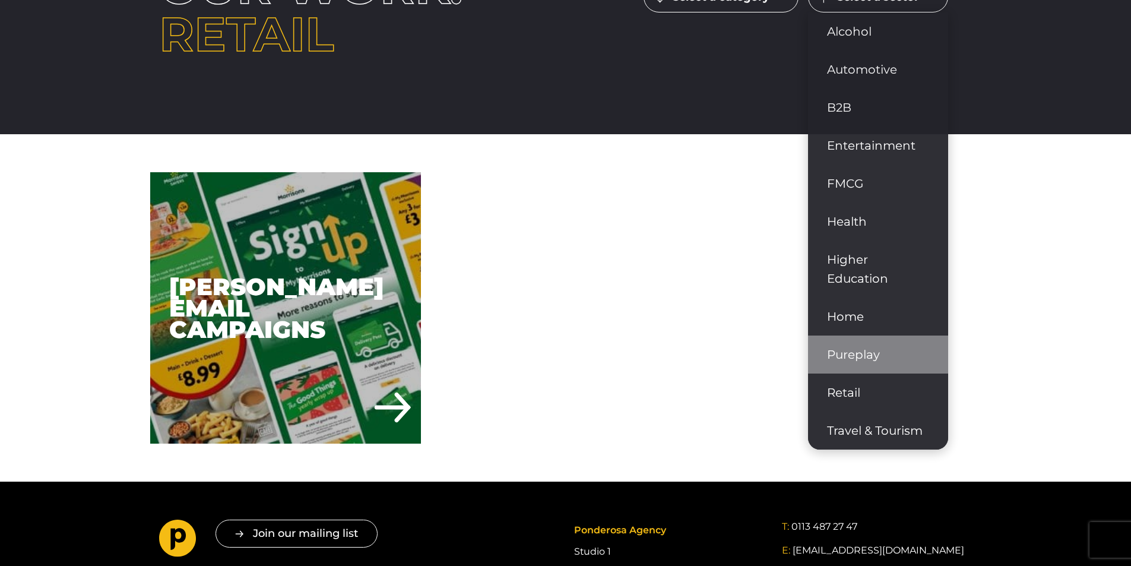
click at [877, 366] on link "Pureplay" at bounding box center [878, 354] width 140 height 38
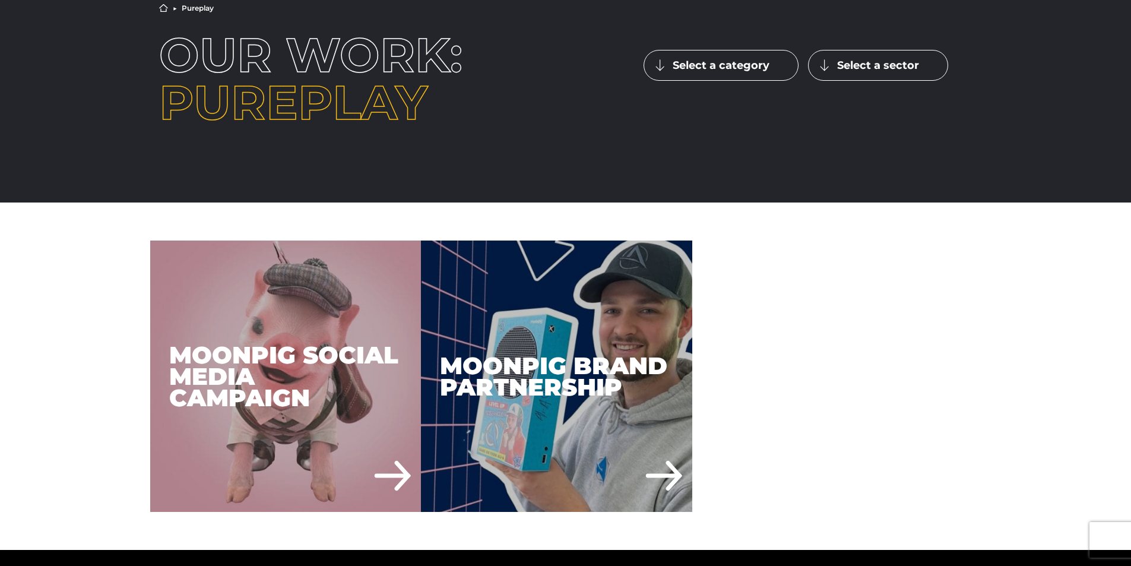
scroll to position [119, 0]
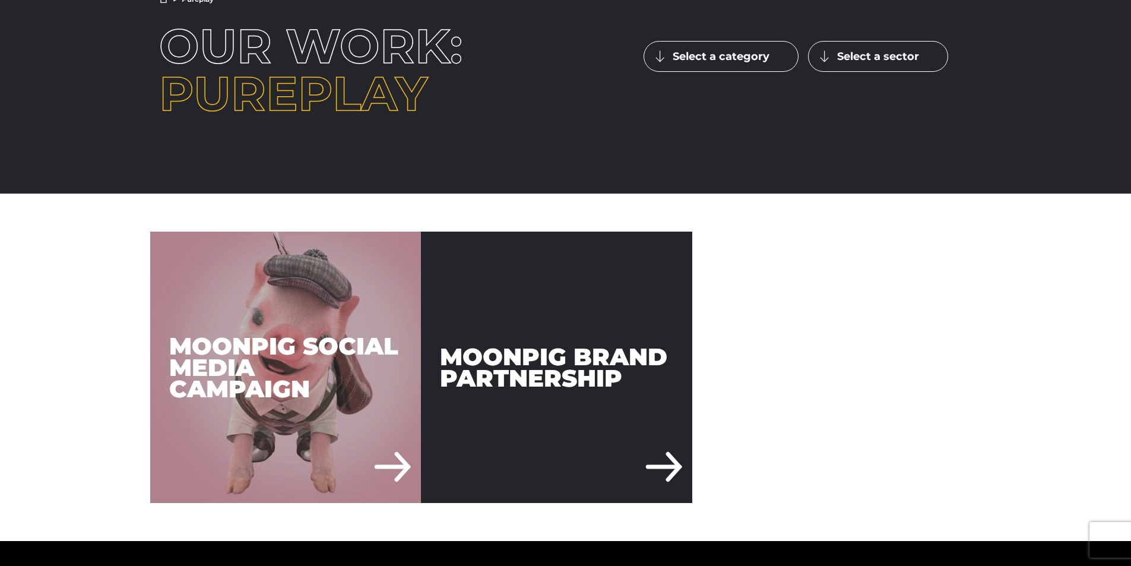
click at [554, 370] on div "Moonpig Brand Partnership" at bounding box center [556, 367] width 271 height 271
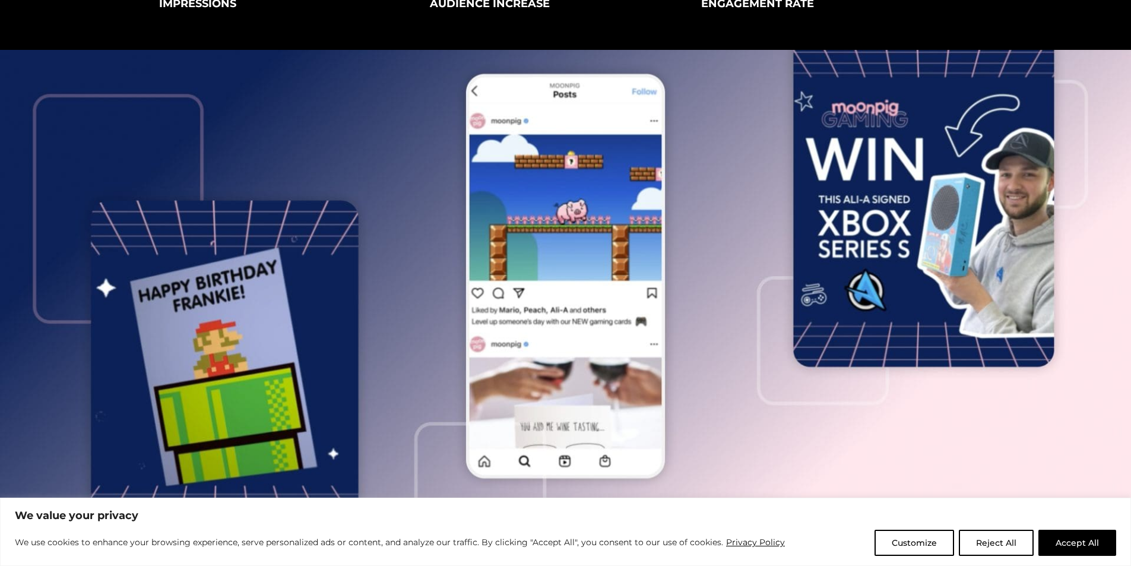
scroll to position [350, 0]
